Goal: Find specific page/section: Find specific page/section

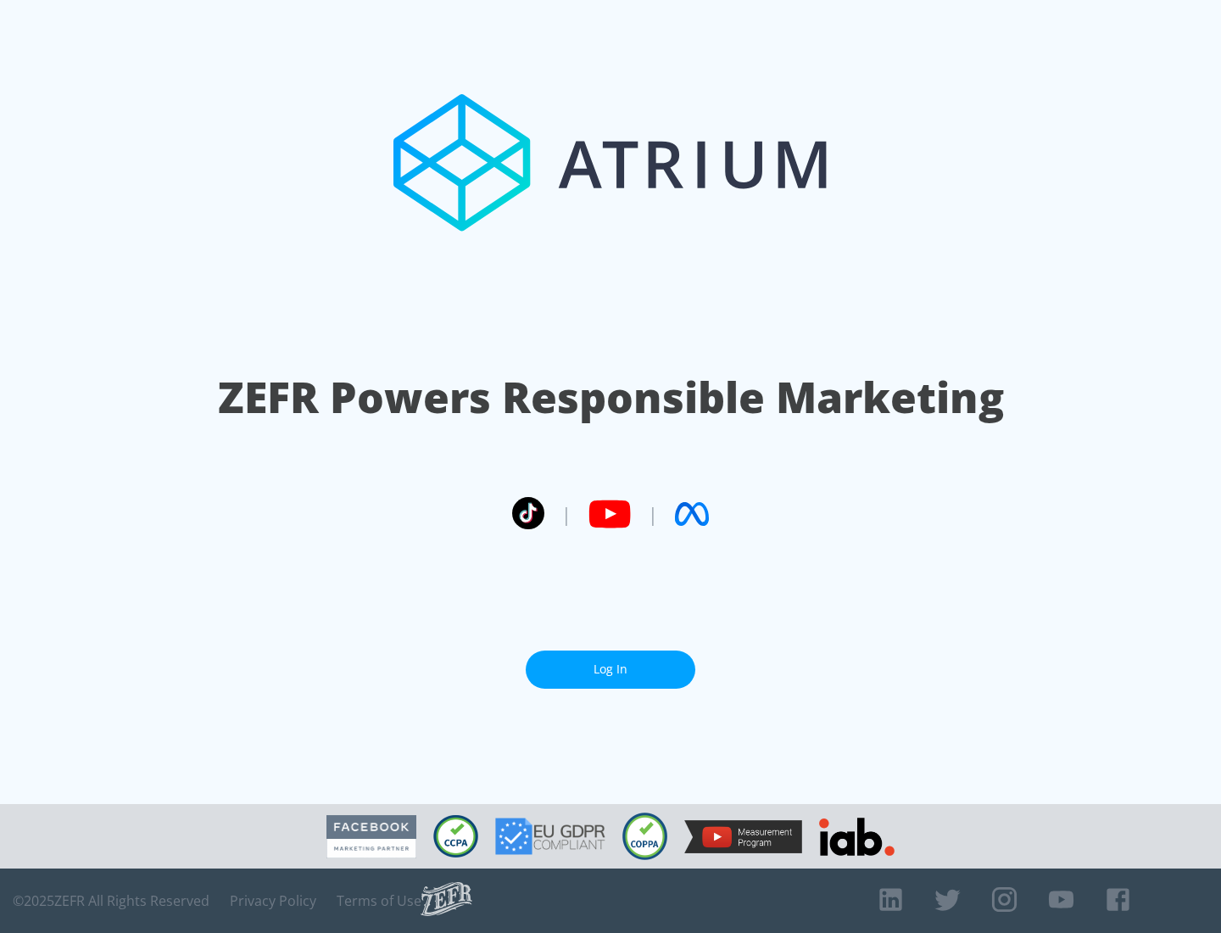
click at [611, 662] on link "Log In" at bounding box center [611, 670] width 170 height 38
